Goal: Task Accomplishment & Management: Complete application form

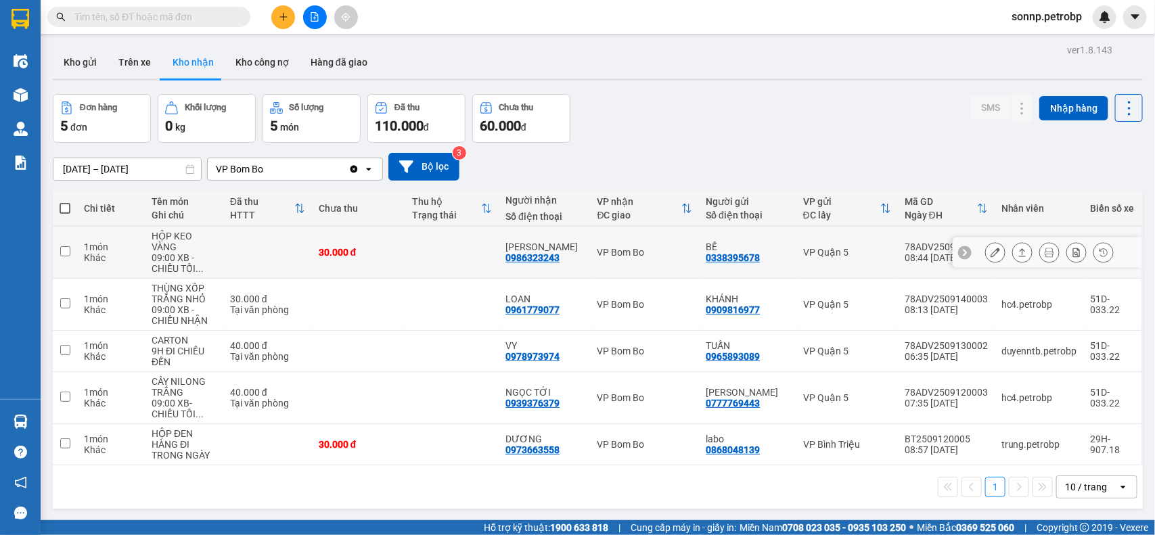
click at [1020, 254] on div at bounding box center [1049, 252] width 129 height 20
click at [1015, 254] on button at bounding box center [1021, 253] width 19 height 24
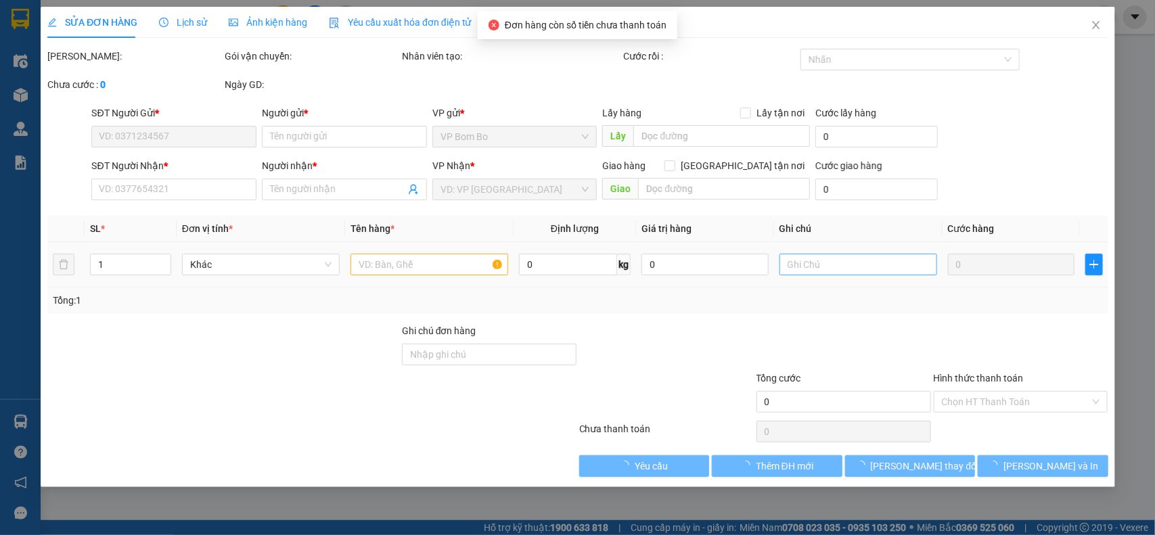
type input "0338395678"
type input "BẾ"
type input "0986323243"
type input "[PERSON_NAME]"
type input "30.000"
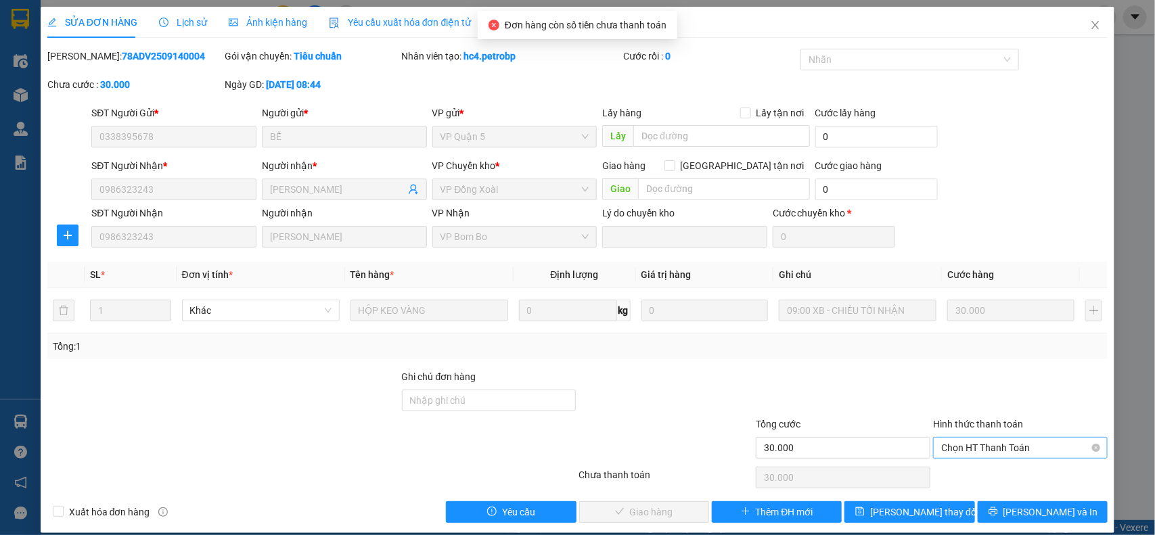
click at [1004, 450] on span "Chọn HT Thanh Toán" at bounding box center [1020, 448] width 158 height 20
click at [987, 478] on div "Tại văn phòng" at bounding box center [1010, 475] width 156 height 15
type input "0"
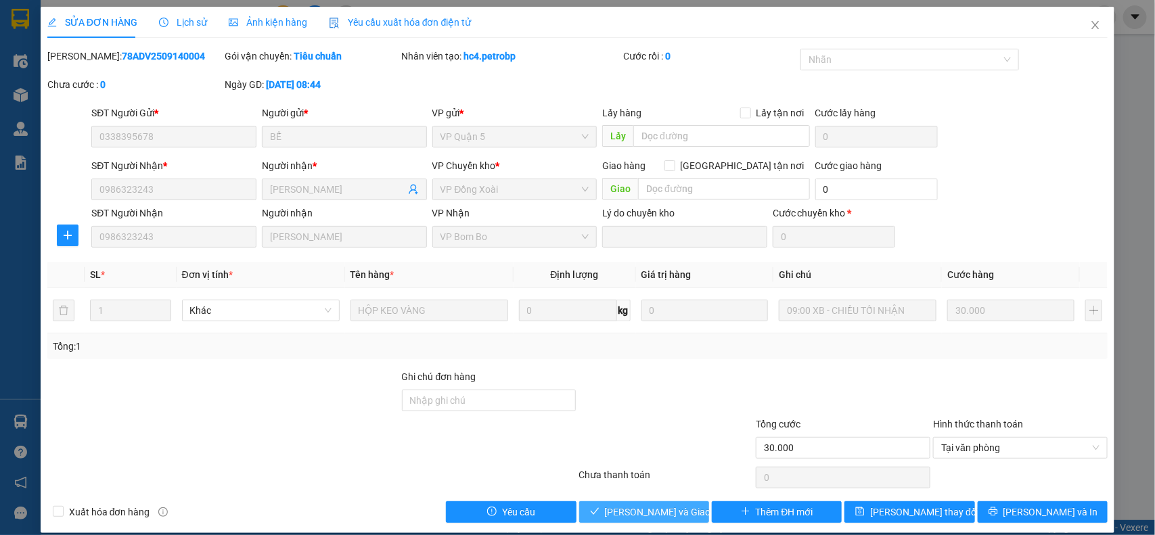
click at [667, 519] on span "[PERSON_NAME] và Giao hàng" at bounding box center [670, 512] width 130 height 15
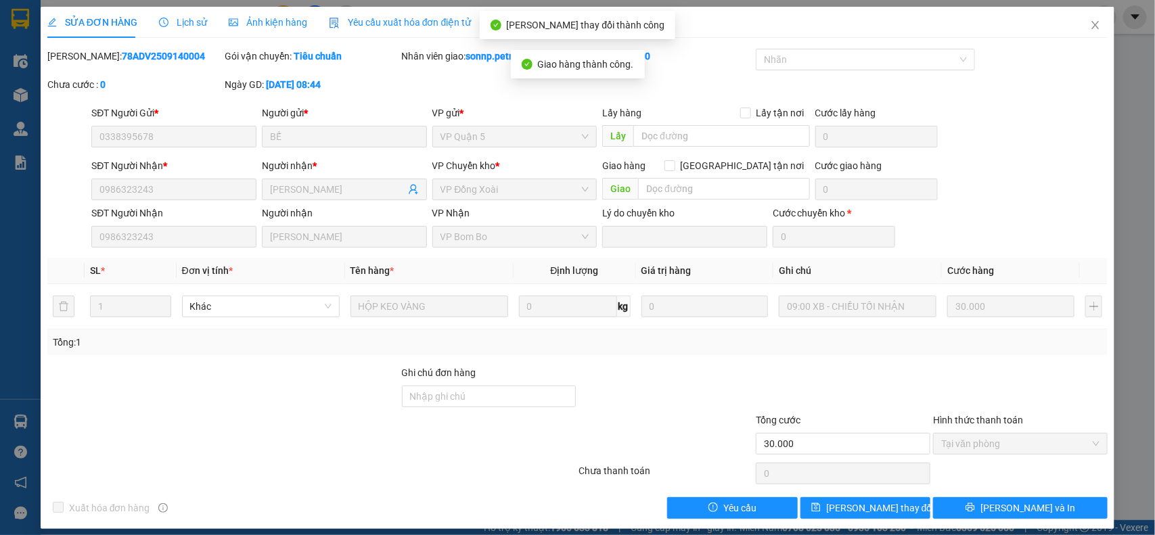
drag, startPoint x: 116, startPoint y: 61, endPoint x: 79, endPoint y: 59, distance: 36.6
click at [79, 59] on div "[PERSON_NAME]: 78ADV2509140004" at bounding box center [134, 56] width 174 height 15
copy b "78ADV2509140004"
click at [1090, 22] on icon "close" at bounding box center [1095, 25] width 11 height 11
